Goal: Navigation & Orientation: Find specific page/section

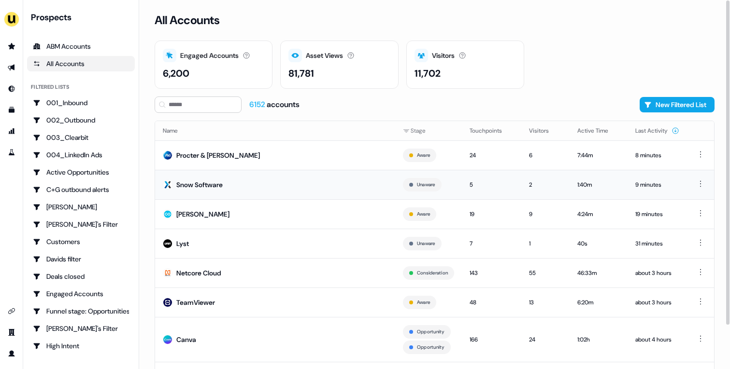
click at [282, 181] on td "Snow Software" at bounding box center [275, 184] width 240 height 29
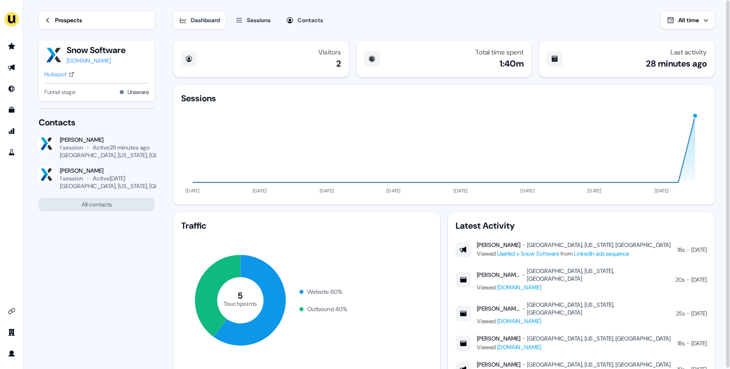
click at [75, 17] on div "Prospects" at bounding box center [68, 20] width 27 height 10
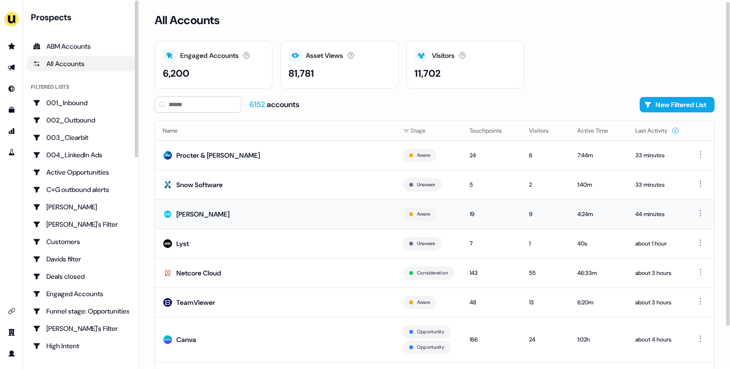
scroll to position [3, 0]
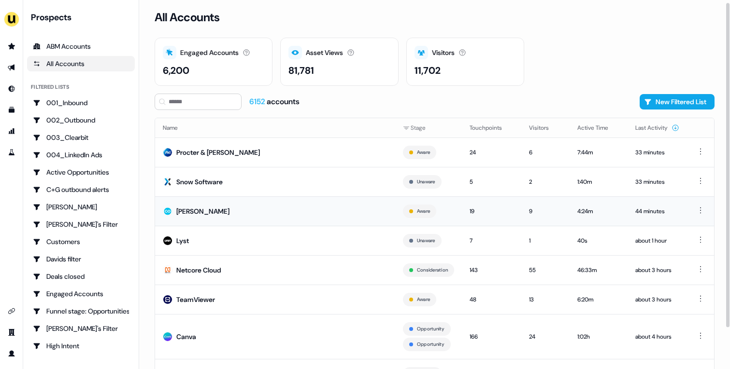
click at [367, 210] on td "[PERSON_NAME]" at bounding box center [275, 211] width 240 height 29
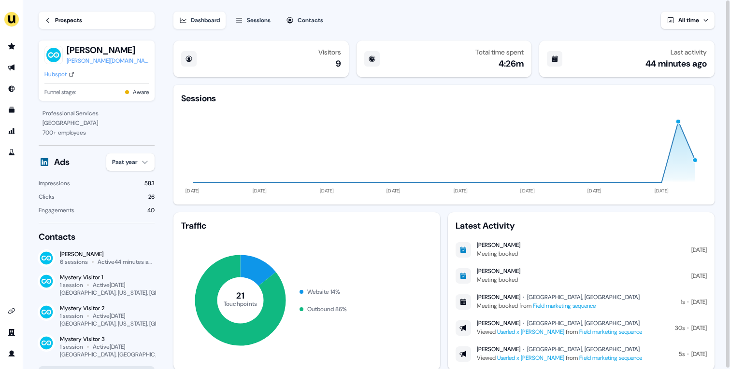
click at [64, 70] on div "Hubspot" at bounding box center [55, 75] width 22 height 10
click at [259, 17] on div "Sessions" at bounding box center [259, 20] width 24 height 10
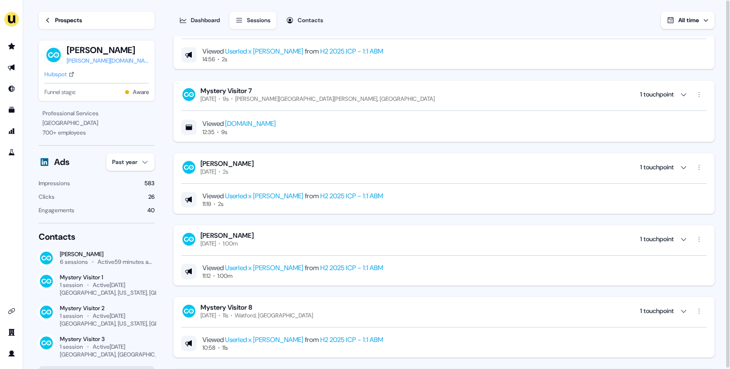
scroll to position [589, 0]
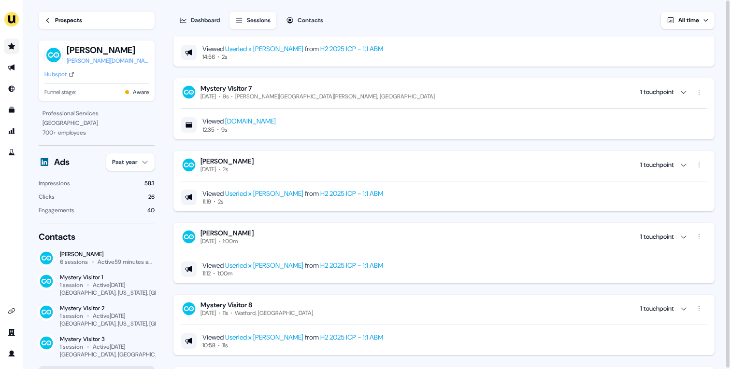
click at [10, 45] on icon "Go to prospects" at bounding box center [11, 46] width 7 height 6
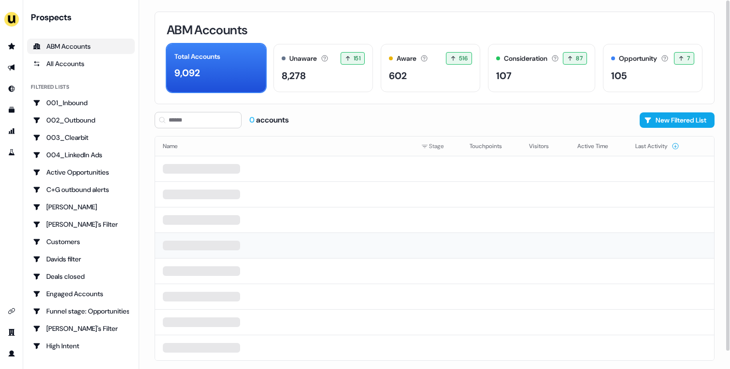
scroll to position [18, 0]
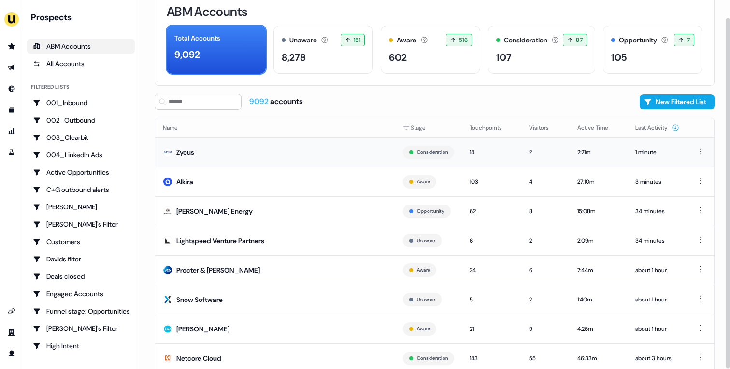
click at [307, 160] on td "Zycus" at bounding box center [275, 152] width 240 height 29
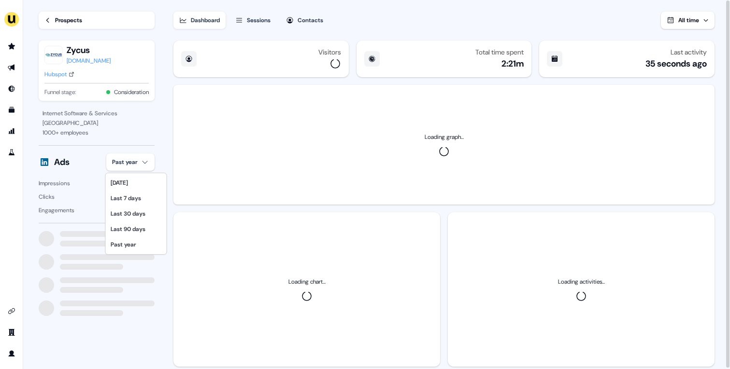
click at [149, 159] on html "For the best experience switch devices to a bigger screen. Go to [DOMAIN_NAME] …" at bounding box center [365, 184] width 730 height 369
click at [149, 211] on div "Last 30 days" at bounding box center [136, 213] width 57 height 15
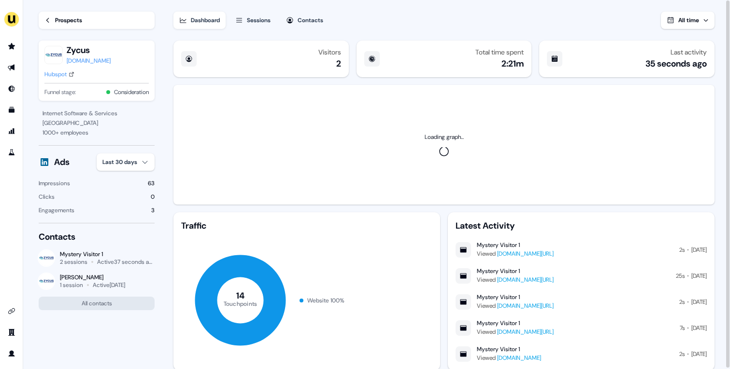
click at [55, 77] on div "Hubspot" at bounding box center [55, 75] width 22 height 10
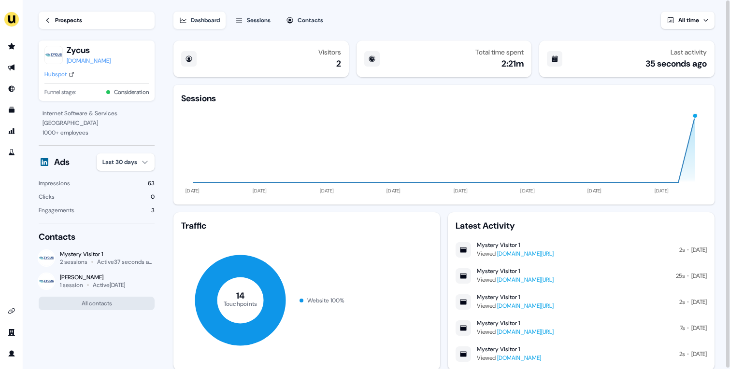
click at [67, 12] on link "Prospects" at bounding box center [97, 20] width 116 height 17
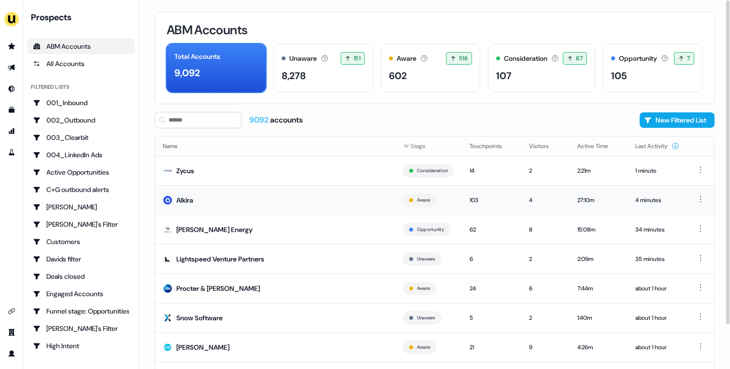
click at [270, 199] on td "Alkira" at bounding box center [275, 199] width 240 height 29
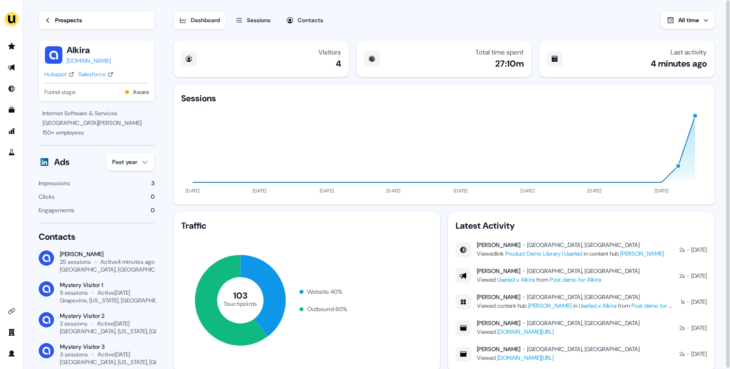
click at [64, 21] on div "Prospects" at bounding box center [68, 20] width 27 height 10
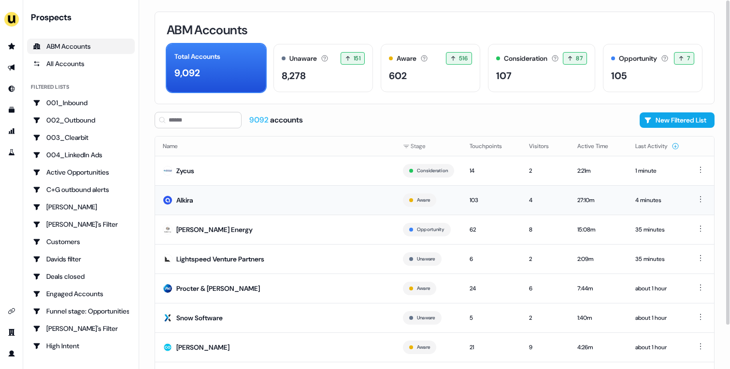
click at [210, 203] on td "Alkira" at bounding box center [275, 199] width 240 height 29
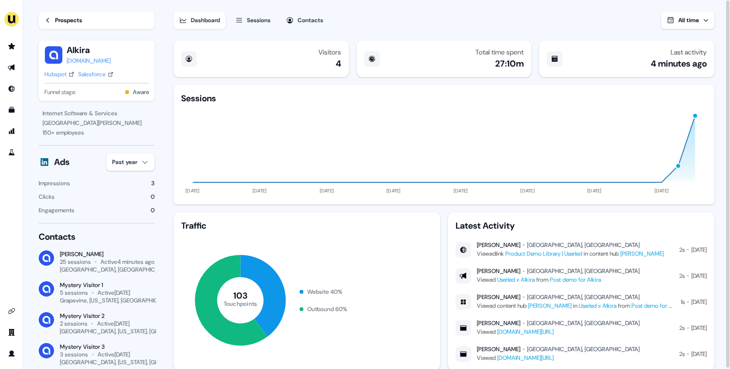
click at [64, 70] on div "Hubspot" at bounding box center [55, 75] width 22 height 10
click at [61, 26] on link "Prospects" at bounding box center [97, 20] width 116 height 17
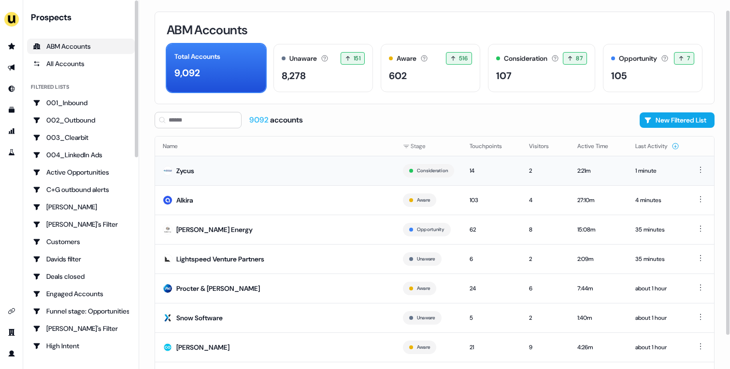
scroll to position [49, 0]
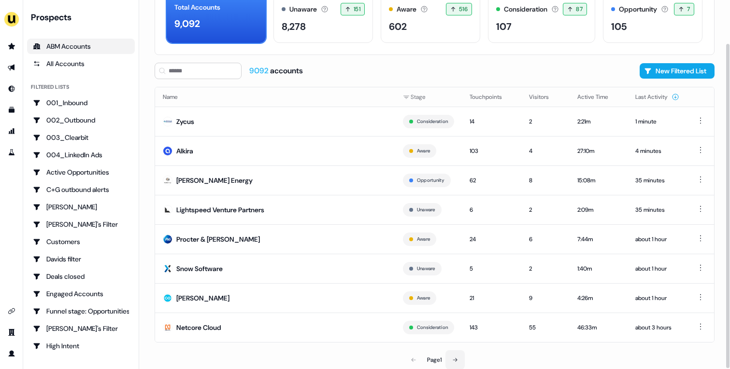
click at [458, 354] on button at bounding box center [454, 360] width 19 height 19
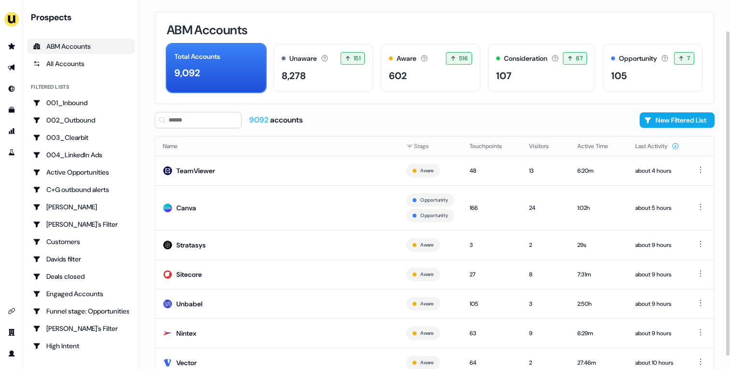
scroll to position [65, 0]
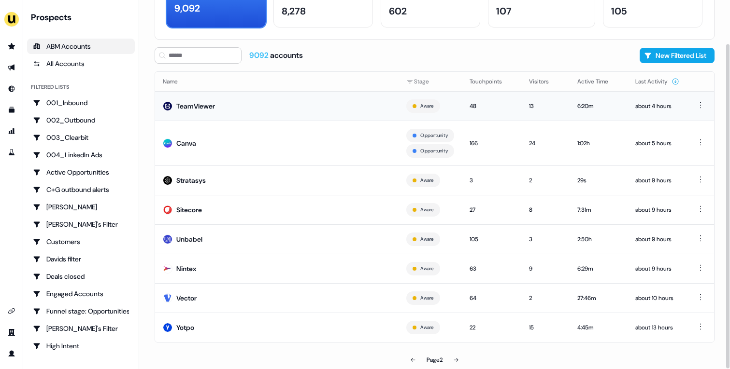
click at [269, 111] on td "TeamViewer" at bounding box center [276, 105] width 243 height 29
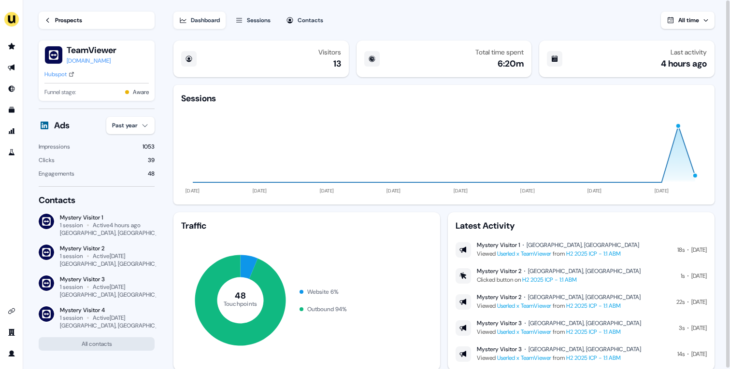
click at [62, 76] on div "Hubspot" at bounding box center [55, 75] width 22 height 10
click at [82, 20] on div "Prospects" at bounding box center [68, 20] width 27 height 10
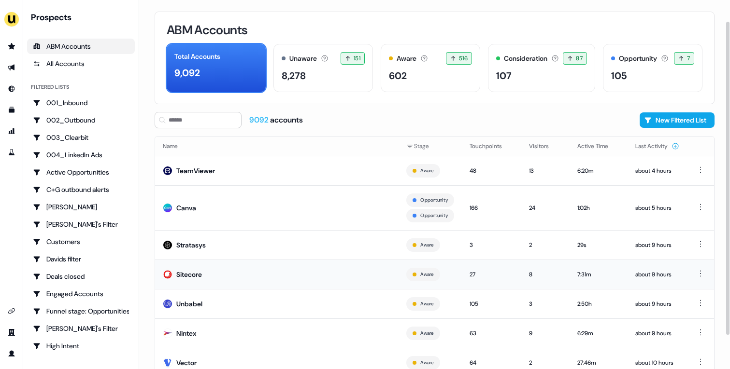
scroll to position [65, 0]
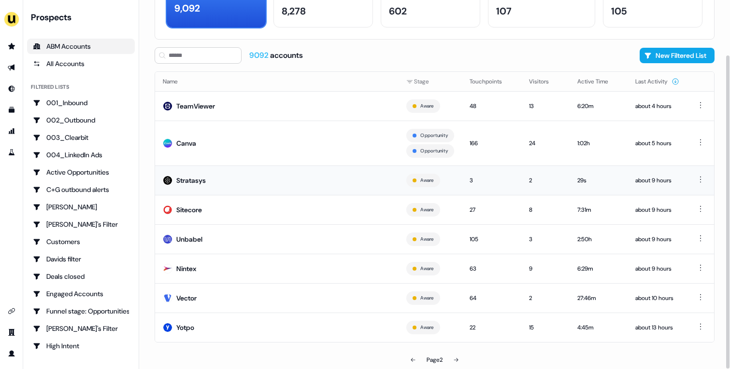
click at [243, 183] on td "Stratasys" at bounding box center [276, 180] width 243 height 29
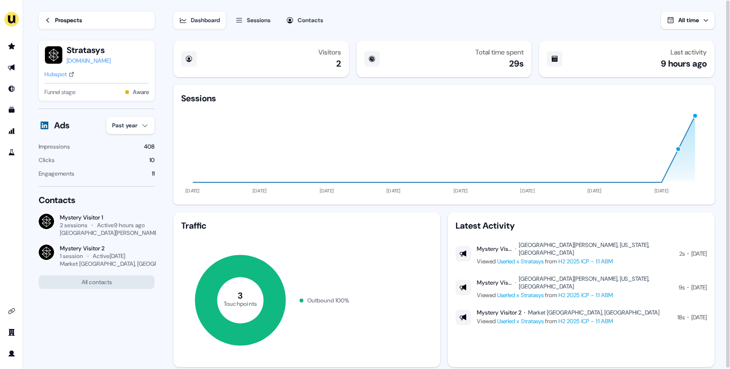
click at [55, 72] on div "Hubspot" at bounding box center [55, 75] width 22 height 10
click at [70, 20] on div "Prospects" at bounding box center [68, 20] width 27 height 10
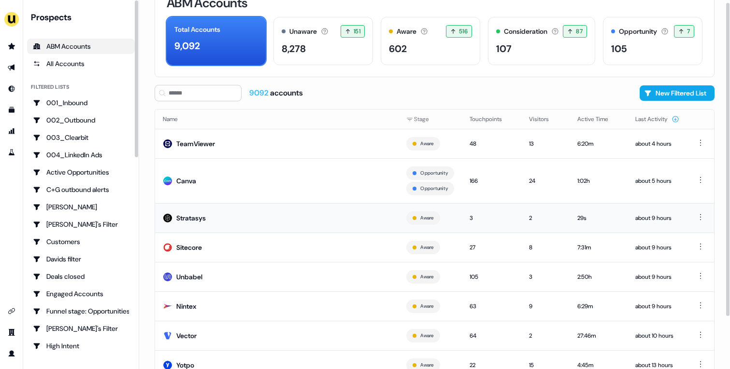
scroll to position [65, 0]
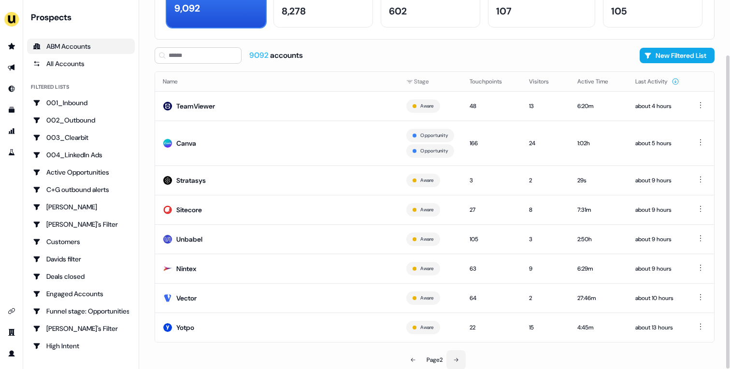
click at [457, 357] on icon at bounding box center [456, 360] width 6 height 6
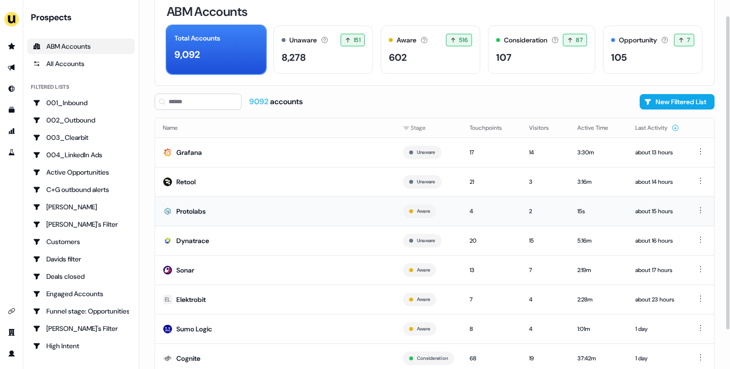
scroll to position [49, 0]
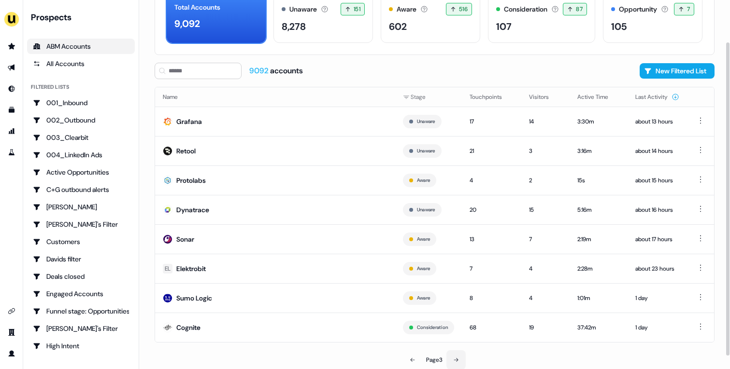
click at [457, 359] on icon at bounding box center [456, 360] width 6 height 6
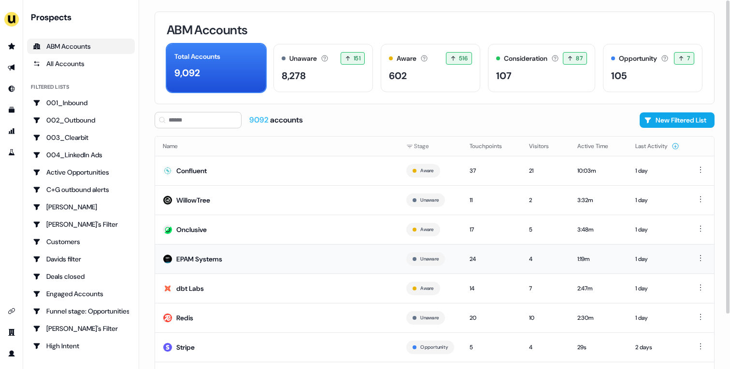
scroll to position [49, 0]
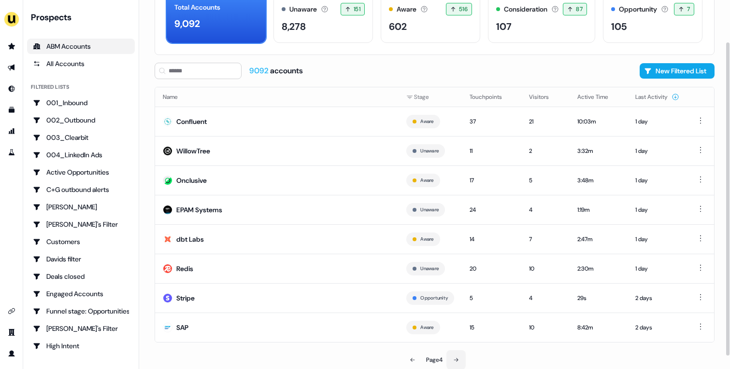
click at [456, 359] on icon at bounding box center [456, 360] width 4 height 4
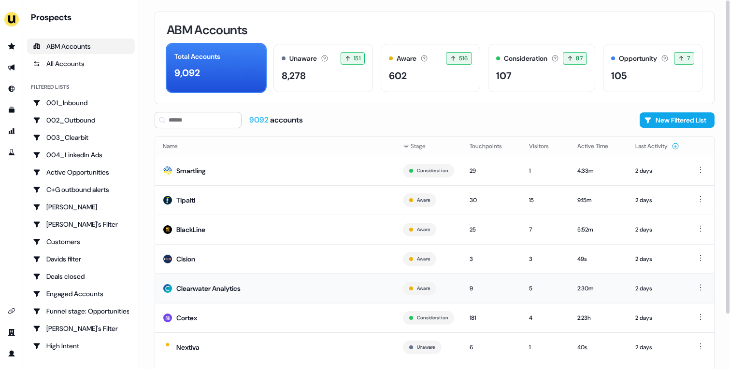
scroll to position [49, 0]
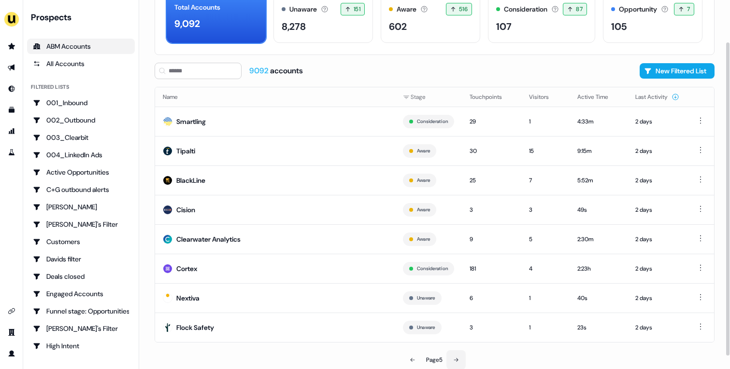
click at [457, 359] on icon at bounding box center [456, 360] width 6 height 6
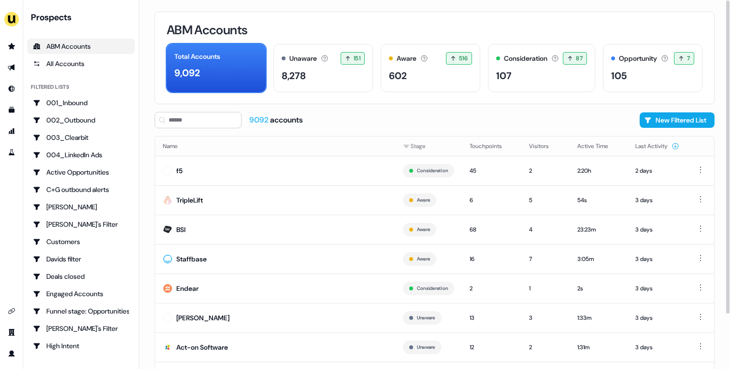
scroll to position [49, 0]
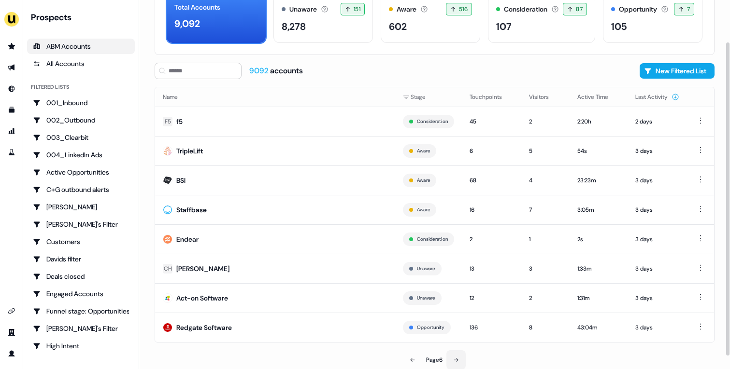
click at [459, 361] on icon at bounding box center [456, 360] width 6 height 6
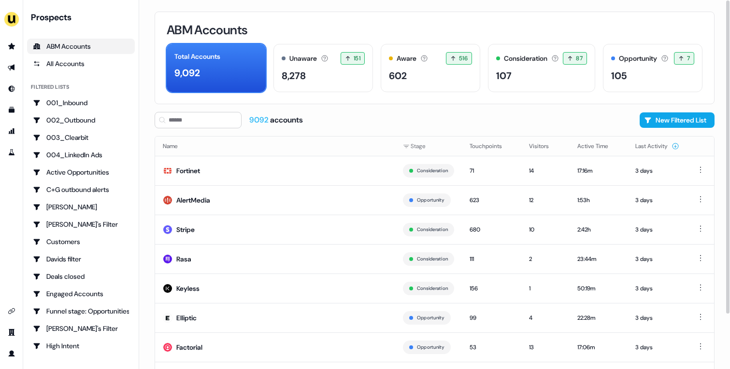
scroll to position [49, 0]
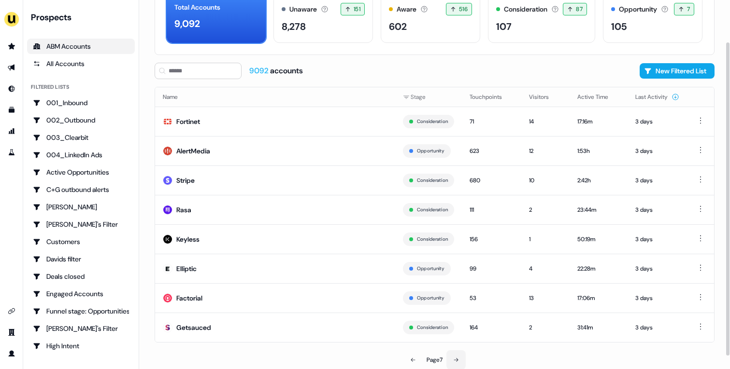
click at [454, 355] on button at bounding box center [455, 360] width 19 height 19
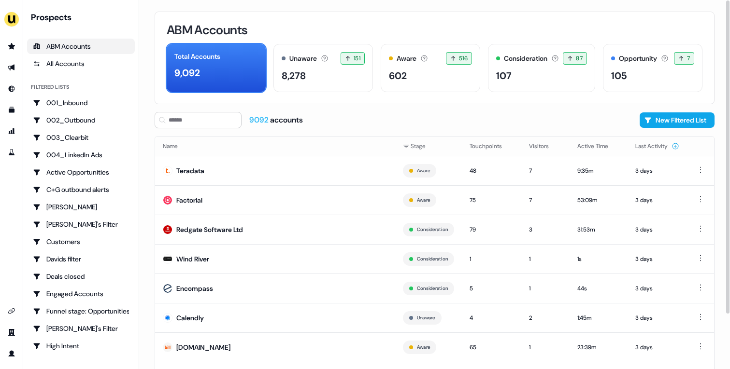
scroll to position [49, 0]
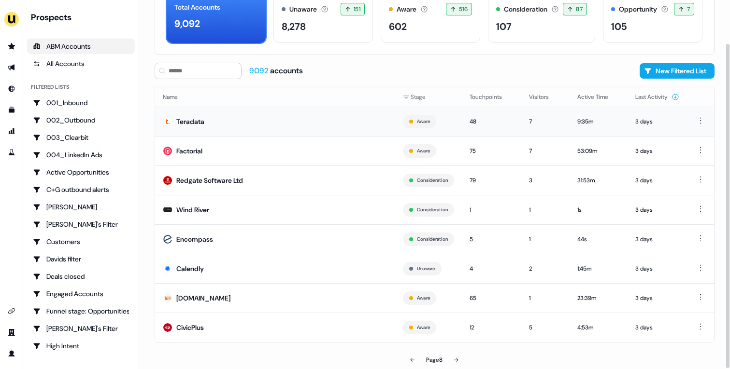
click at [243, 121] on td "Teradata" at bounding box center [275, 121] width 240 height 29
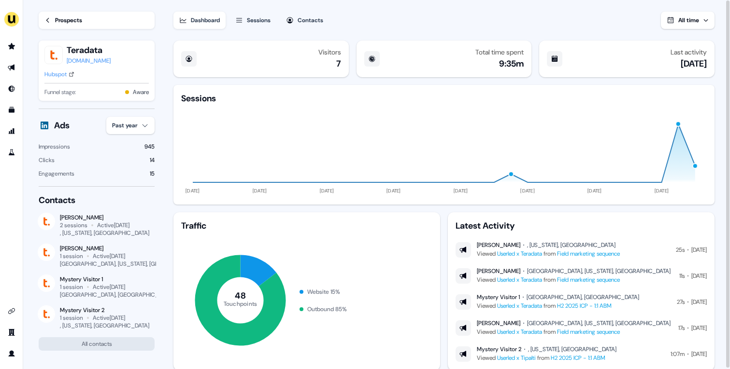
click at [65, 73] on div "Hubspot" at bounding box center [55, 75] width 22 height 10
click at [77, 16] on div "Prospects" at bounding box center [68, 20] width 27 height 10
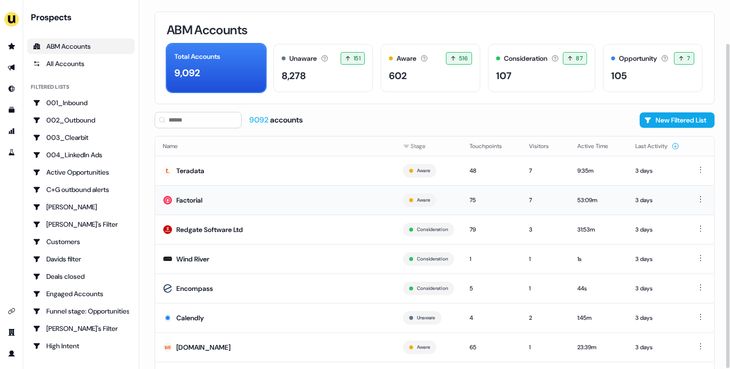
scroll to position [49, 0]
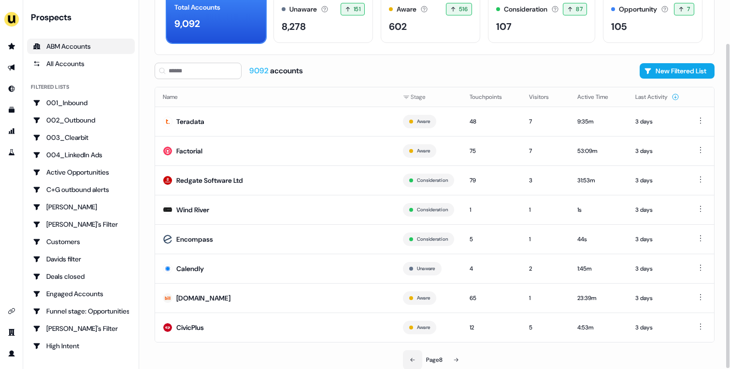
click at [408, 358] on button at bounding box center [412, 360] width 19 height 19
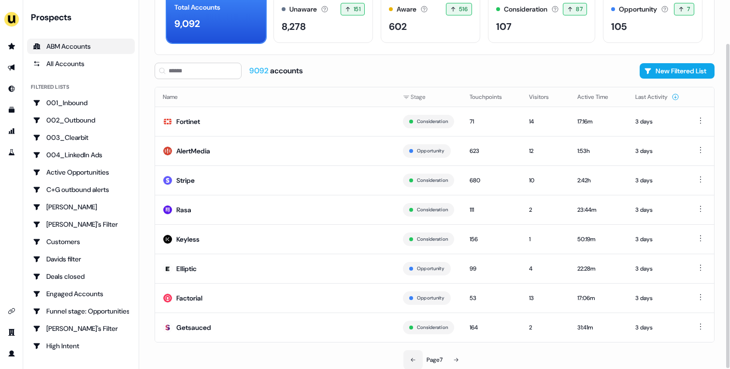
click at [414, 354] on button at bounding box center [412, 360] width 19 height 19
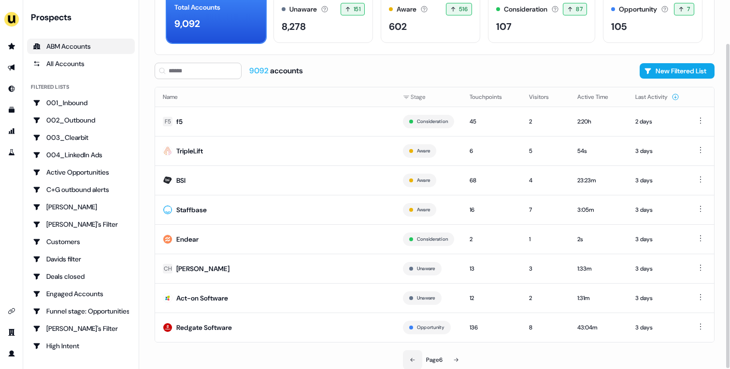
click at [405, 356] on button at bounding box center [412, 360] width 19 height 19
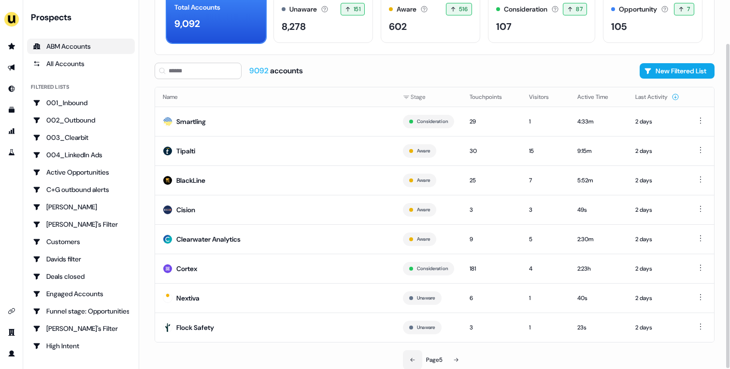
click at [415, 356] on button at bounding box center [412, 360] width 19 height 19
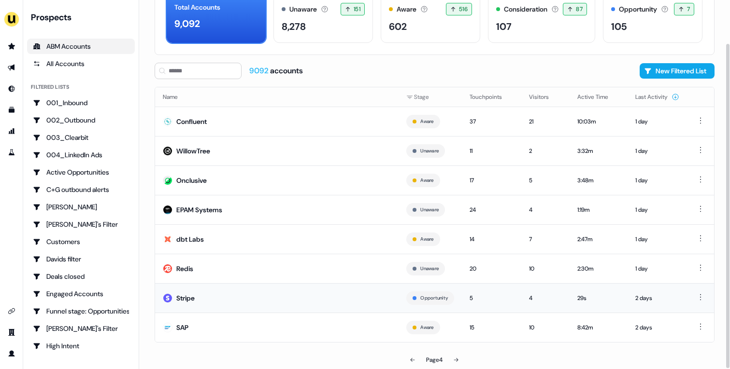
click at [324, 299] on td "Stripe" at bounding box center [276, 297] width 243 height 29
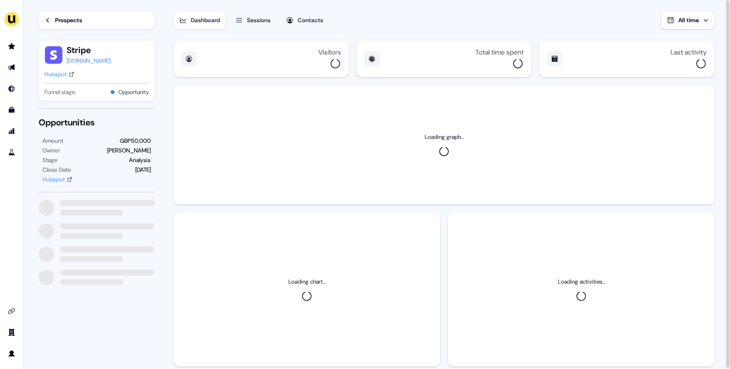
scroll to position [1, 0]
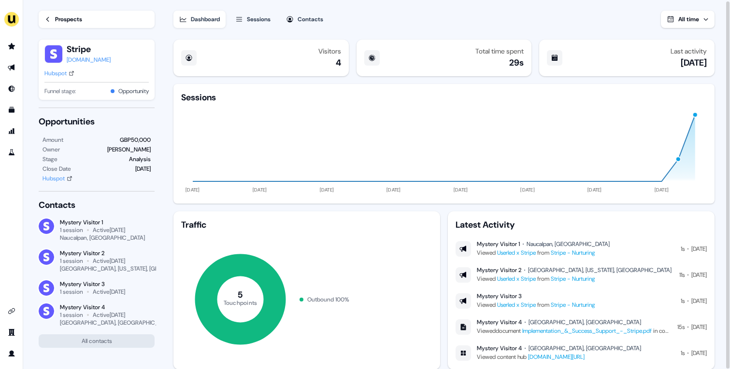
click at [88, 16] on link "Prospects" at bounding box center [97, 19] width 116 height 17
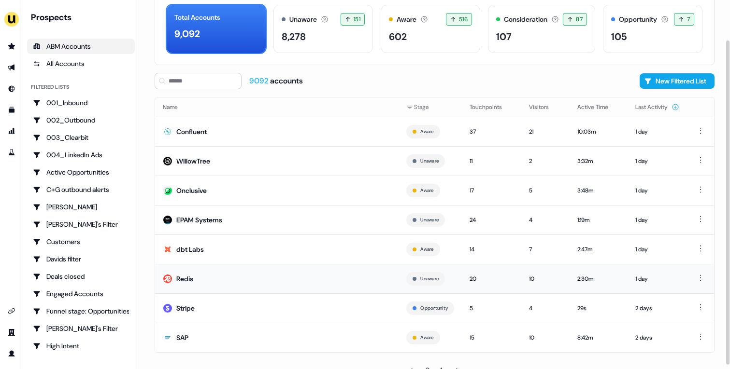
scroll to position [49, 0]
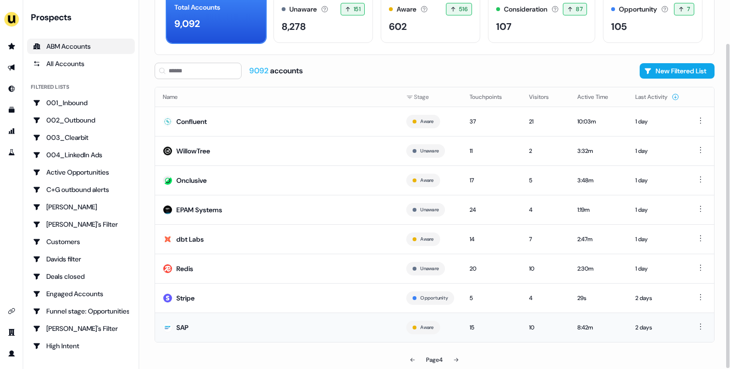
click at [216, 327] on td "SAP" at bounding box center [276, 327] width 243 height 29
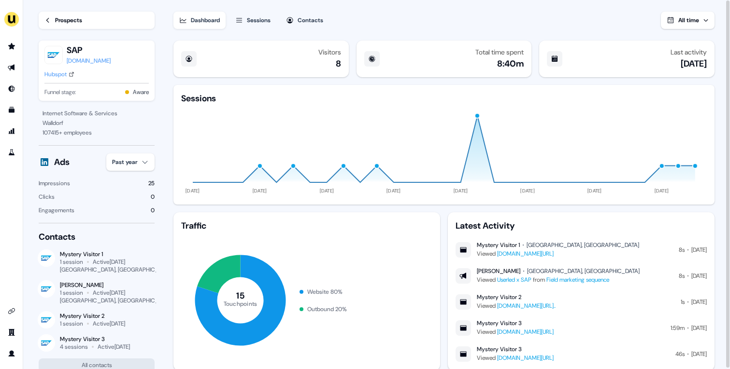
click at [61, 26] on link "Prospects" at bounding box center [97, 20] width 116 height 17
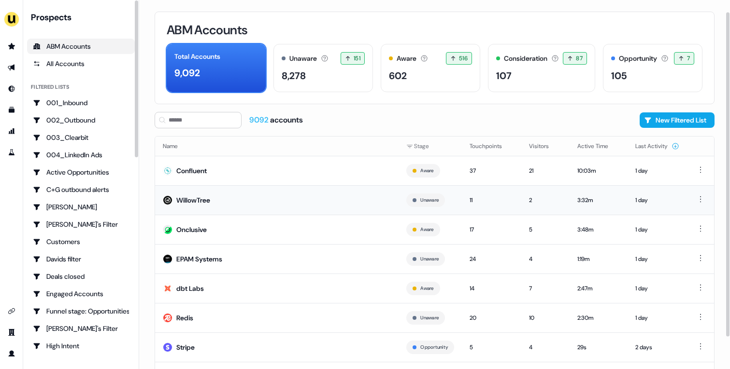
scroll to position [49, 0]
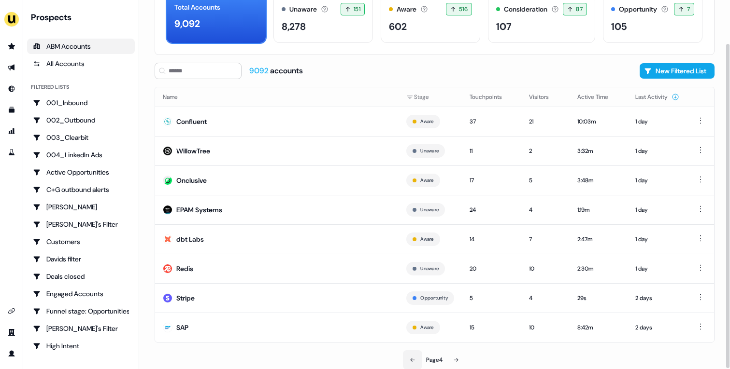
click at [415, 365] on button at bounding box center [412, 360] width 19 height 19
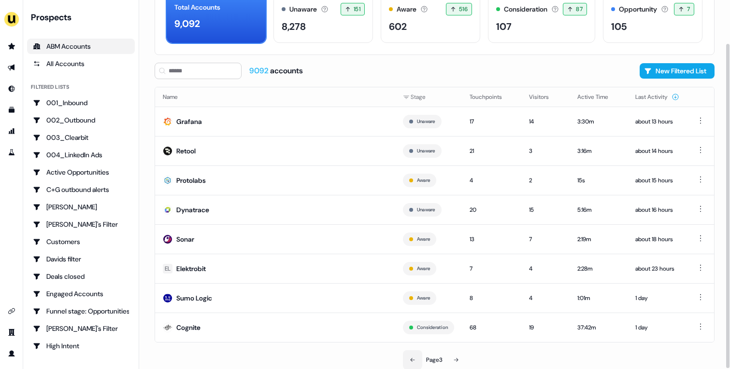
click at [415, 365] on button at bounding box center [412, 360] width 19 height 19
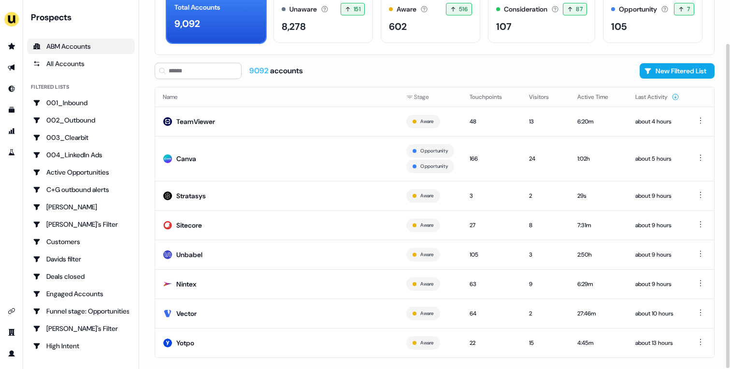
scroll to position [65, 0]
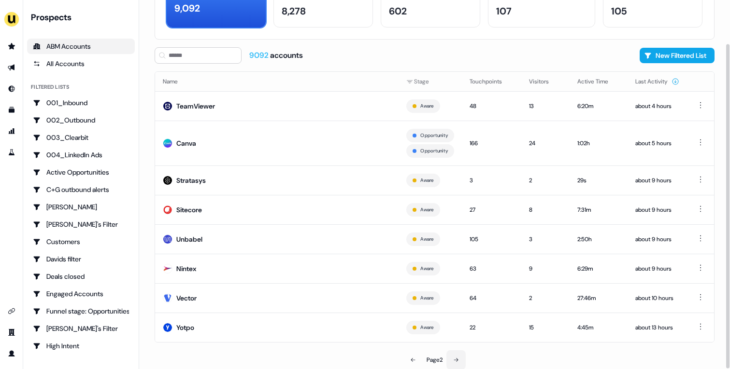
click at [459, 356] on button at bounding box center [455, 360] width 19 height 19
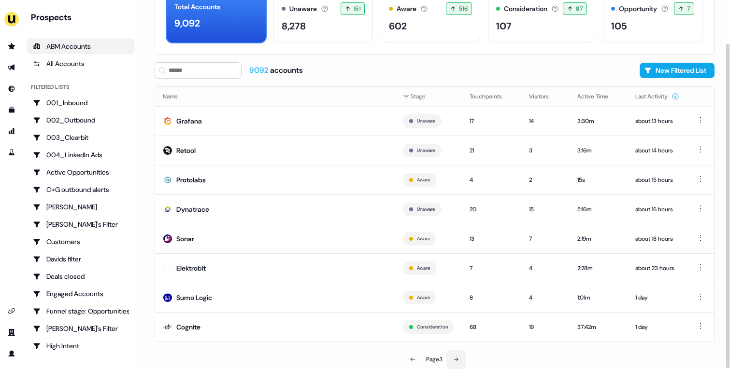
scroll to position [49, 0]
click at [286, 306] on td "Sumo Logic" at bounding box center [275, 297] width 240 height 29
